Goal: Information Seeking & Learning: Understand process/instructions

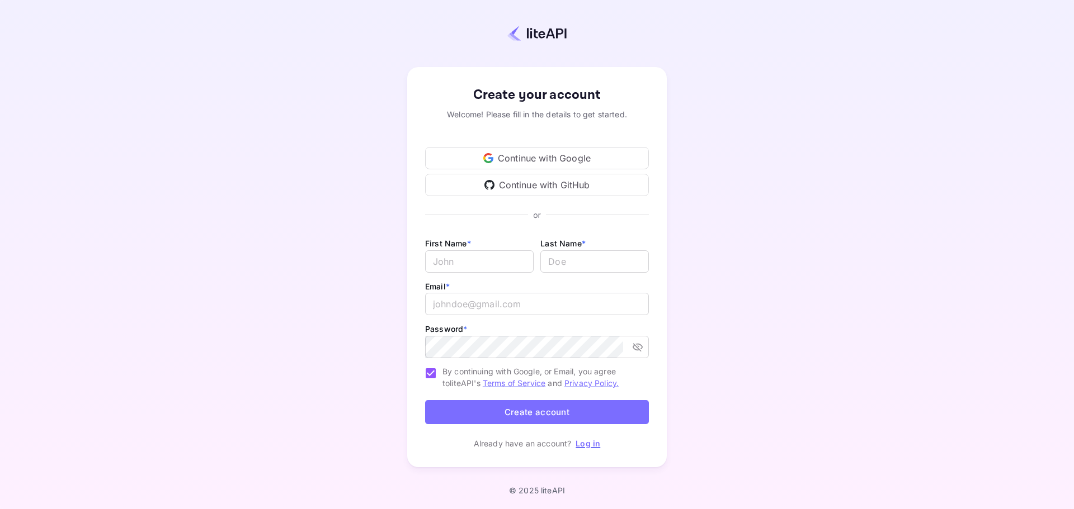
click at [511, 152] on div "Continue with Google" at bounding box center [537, 158] width 224 height 22
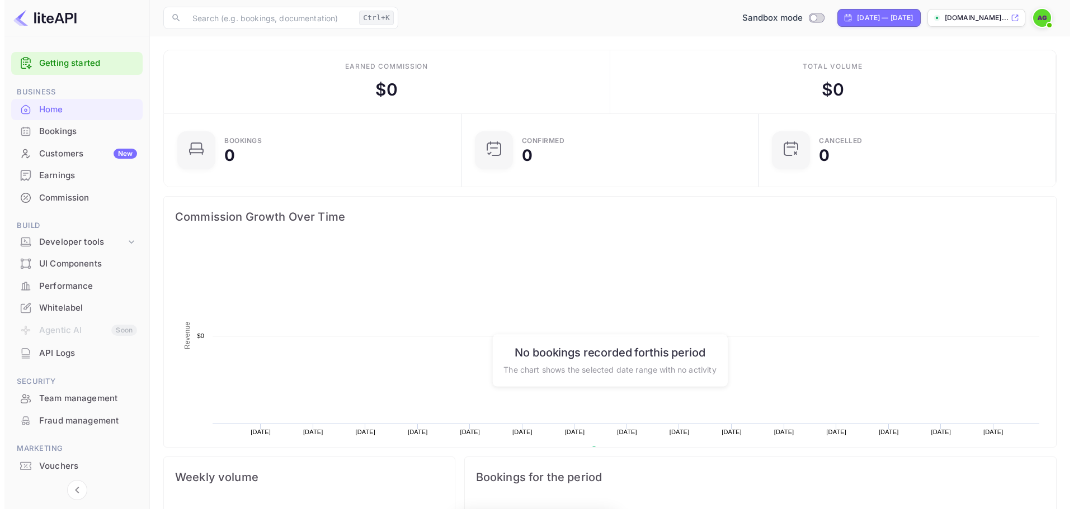
scroll to position [9, 9]
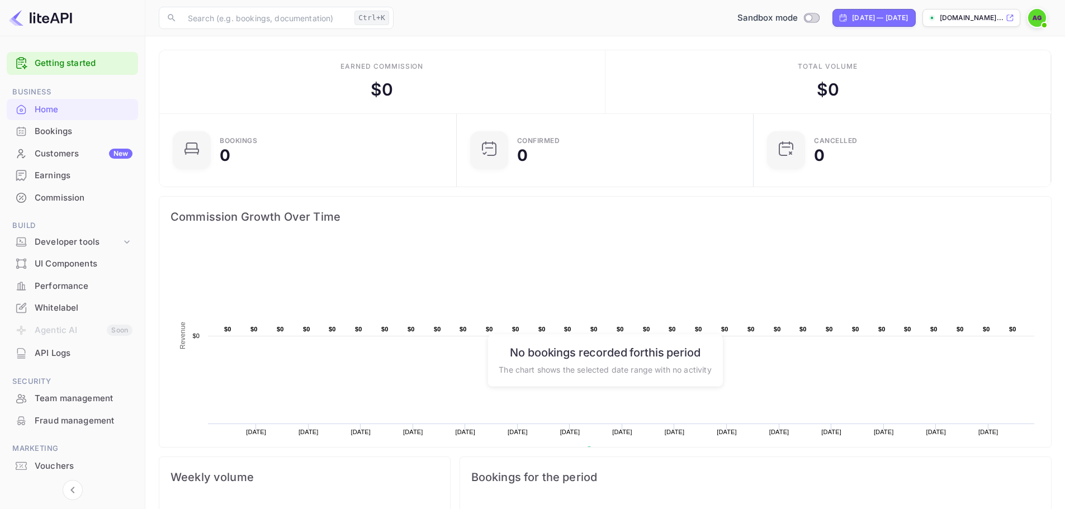
click at [68, 64] on link "Getting started" at bounding box center [84, 63] width 98 height 13
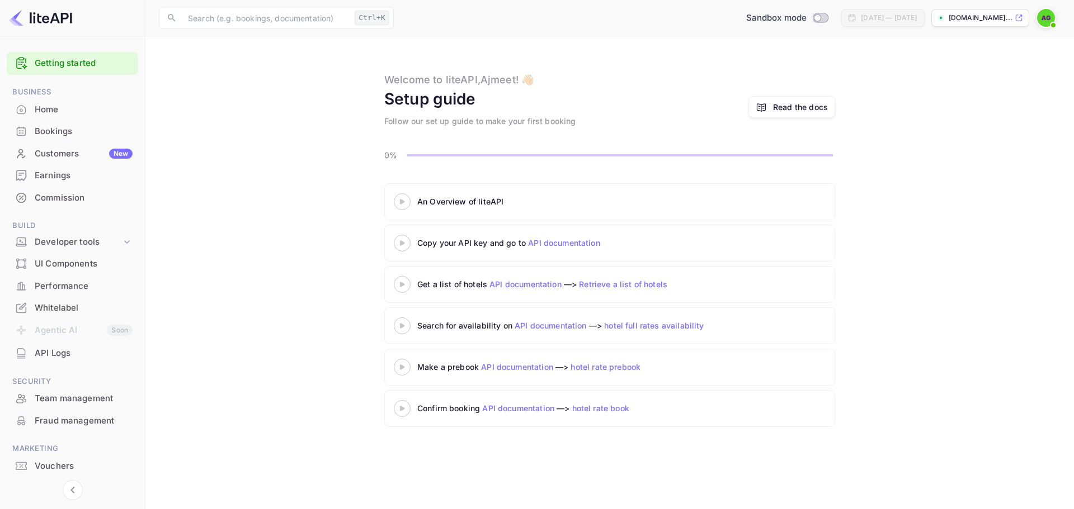
click at [458, 204] on div "An Overview of liteAPI" at bounding box center [557, 202] width 280 height 12
click at [403, 201] on 3 at bounding box center [402, 201] width 4 height 5
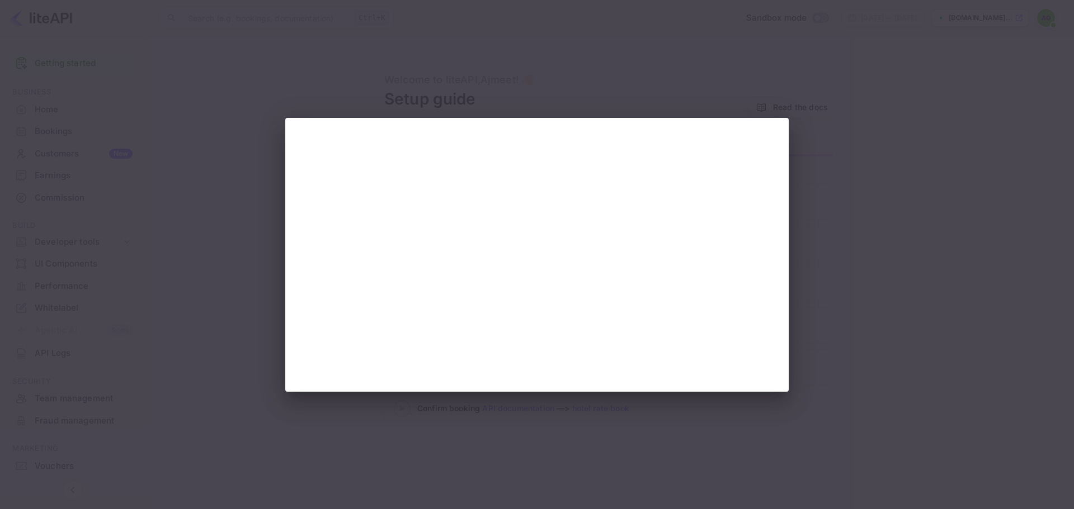
click at [877, 202] on div at bounding box center [537, 254] width 1074 height 509
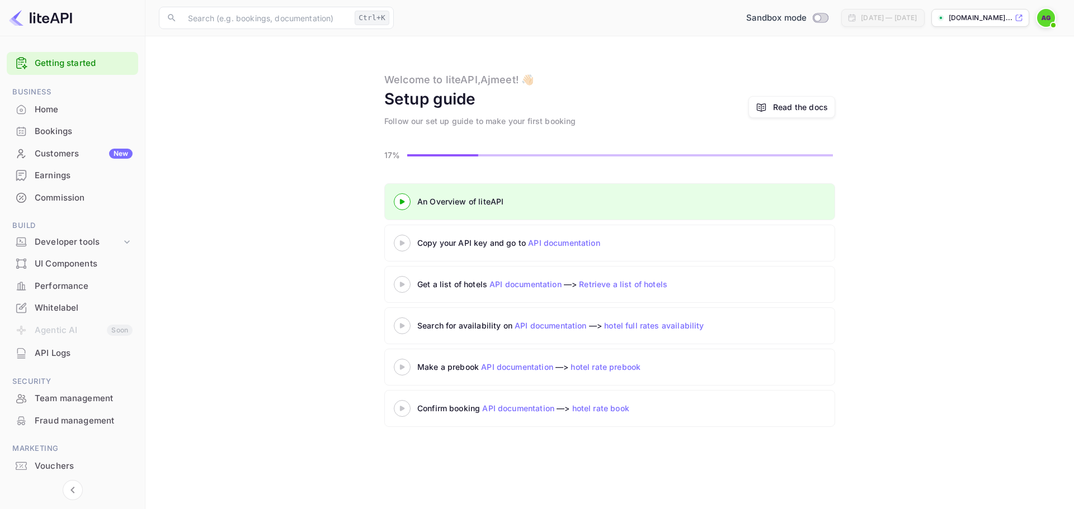
click at [401, 243] on 3 at bounding box center [402, 242] width 4 height 5
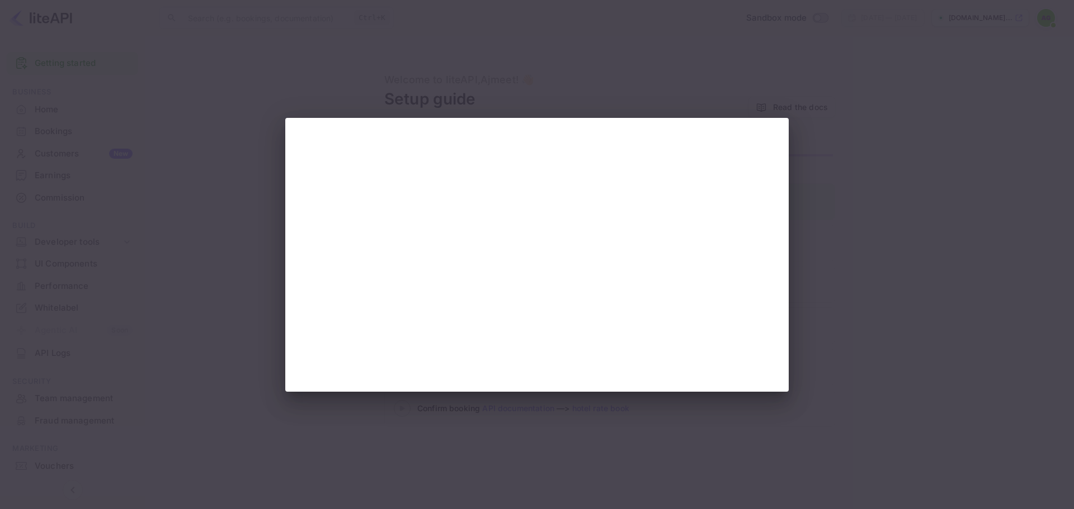
click at [931, 230] on div at bounding box center [537, 254] width 1074 height 509
